Goal: Check status: Check status

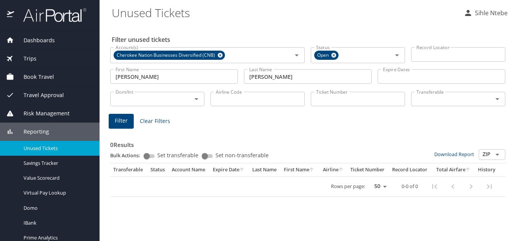
select select "50"
click at [38, 37] on span "Dashboards" at bounding box center [34, 40] width 41 height 8
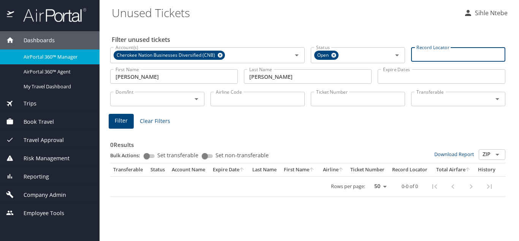
click at [437, 53] on input "Record Locator" at bounding box center [458, 54] width 94 height 14
type input "d"
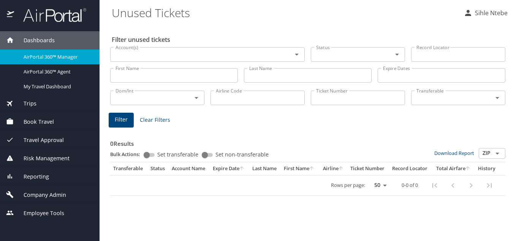
click at [39, 38] on span "Dashboards" at bounding box center [34, 40] width 41 height 8
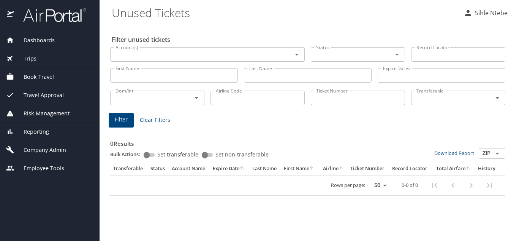
click at [45, 39] on span "Dashboards" at bounding box center [34, 40] width 41 height 8
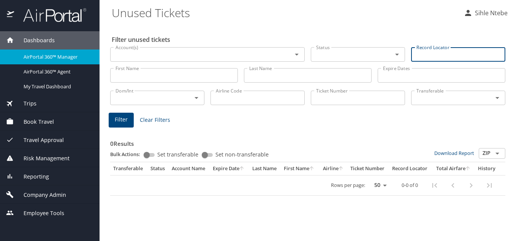
click at [448, 54] on input "Record Locator" at bounding box center [458, 54] width 94 height 14
click at [37, 40] on span "Dashboards" at bounding box center [34, 40] width 41 height 8
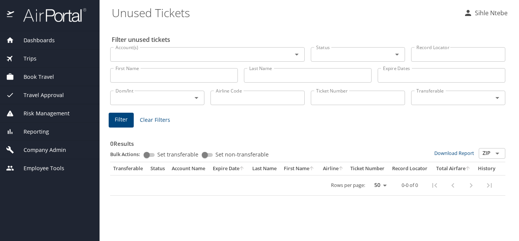
click at [39, 39] on span "Dashboards" at bounding box center [34, 40] width 41 height 8
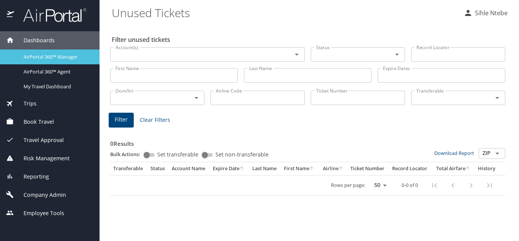
click at [48, 56] on span "AirPortal 360™ Manager" at bounding box center [57, 56] width 67 height 7
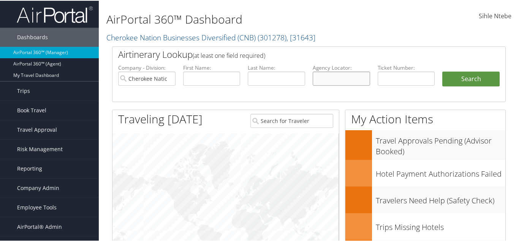
click at [322, 81] on input "text" at bounding box center [341, 78] width 57 height 14
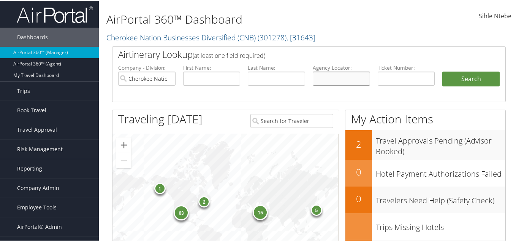
paste input "GMOIKY"
type input "GMOIKY"
click at [169, 76] on input "Cherokee Nation Businesses Diversified (CNB)" at bounding box center [146, 78] width 57 height 14
click at [487, 75] on button "Search" at bounding box center [471, 78] width 57 height 15
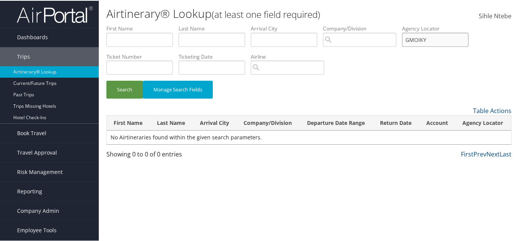
click at [444, 40] on input "GMOIKY" at bounding box center [435, 39] width 67 height 14
drag, startPoint x: 444, startPoint y: 40, endPoint x: 313, endPoint y: 54, distance: 131.9
click at [313, 24] on ul "First Name Last Name Departure City Arrival City Company/Division Airport/City …" at bounding box center [308, 24] width 405 height 0
click at [134, 38] on input "text" at bounding box center [139, 39] width 67 height 14
click at [208, 39] on input "text" at bounding box center [212, 39] width 67 height 14
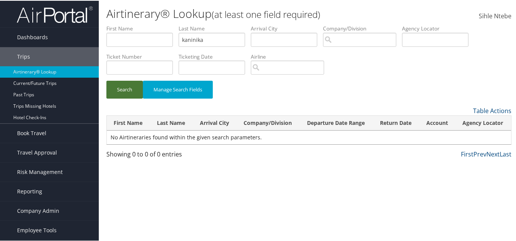
click at [129, 85] on button "Search" at bounding box center [124, 89] width 37 height 18
click at [193, 40] on input "kaninika" at bounding box center [212, 39] width 67 height 14
click at [194, 39] on input "kaninika" at bounding box center [212, 39] width 67 height 14
type input "[PERSON_NAME]"
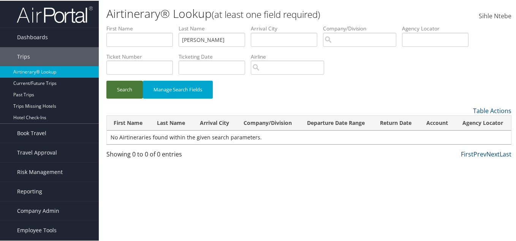
click at [134, 88] on button "Search" at bounding box center [124, 89] width 37 height 18
drag, startPoint x: 134, startPoint y: 45, endPoint x: 123, endPoint y: 45, distance: 11.0
click at [123, 24] on ul "First Name Last Name [PERSON_NAME] Departure City Arrival City Company/Division…" at bounding box center [308, 24] width 405 height 0
click at [116, 40] on input "text" at bounding box center [139, 39] width 67 height 14
paste input "[PERSON_NAME]"
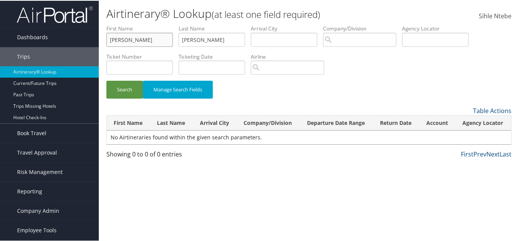
type input "[PERSON_NAME]"
drag, startPoint x: 206, startPoint y: 37, endPoint x: 143, endPoint y: 42, distance: 62.6
click at [143, 24] on ul "First Name [PERSON_NAME] Last Name [PERSON_NAME] Departure City Arrival City Co…" at bounding box center [308, 24] width 405 height 0
click at [113, 93] on button "Search" at bounding box center [124, 89] width 37 height 18
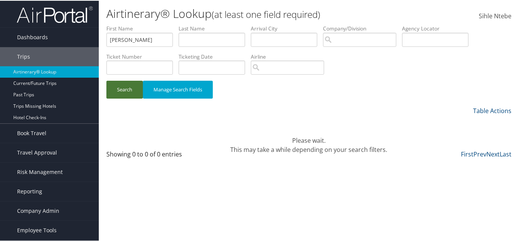
click at [121, 92] on button "Search" at bounding box center [124, 89] width 37 height 18
click at [133, 40] on input "[PERSON_NAME]" at bounding box center [139, 39] width 67 height 14
click at [144, 40] on input "[PERSON_NAME]" at bounding box center [139, 39] width 67 height 14
click at [213, 40] on input "text" at bounding box center [212, 39] width 67 height 14
click at [141, 42] on input "[PERSON_NAME]" at bounding box center [139, 39] width 67 height 14
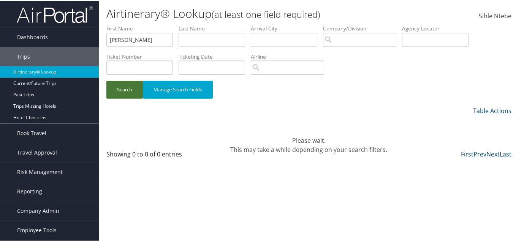
click at [124, 87] on button "Search" at bounding box center [124, 89] width 37 height 18
click at [138, 42] on input "[PERSON_NAME]" at bounding box center [139, 39] width 67 height 14
click at [149, 39] on input "[PERSON_NAME]" at bounding box center [139, 39] width 67 height 14
click at [124, 90] on button "Search" at bounding box center [124, 89] width 37 height 18
click at [143, 41] on input "[PERSON_NAME]" at bounding box center [139, 39] width 67 height 14
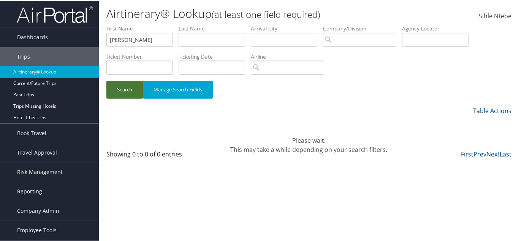
click at [124, 89] on button "Search" at bounding box center [124, 89] width 37 height 18
click at [142, 40] on input "[PERSON_NAME]" at bounding box center [139, 39] width 67 height 14
click at [423, 38] on input "text" at bounding box center [435, 39] width 67 height 14
